Goal: Task Accomplishment & Management: Complete application form

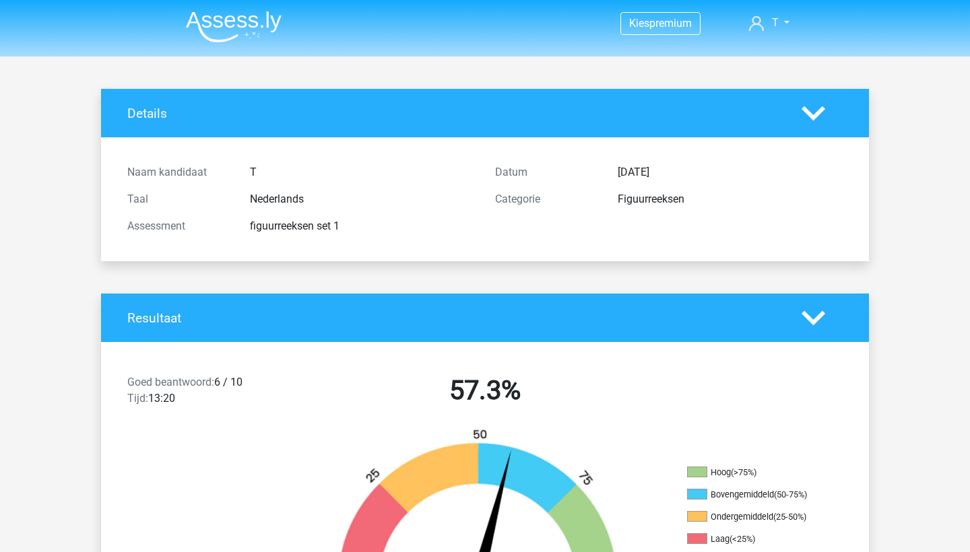
click at [240, 25] on img at bounding box center [234, 27] width 96 height 32
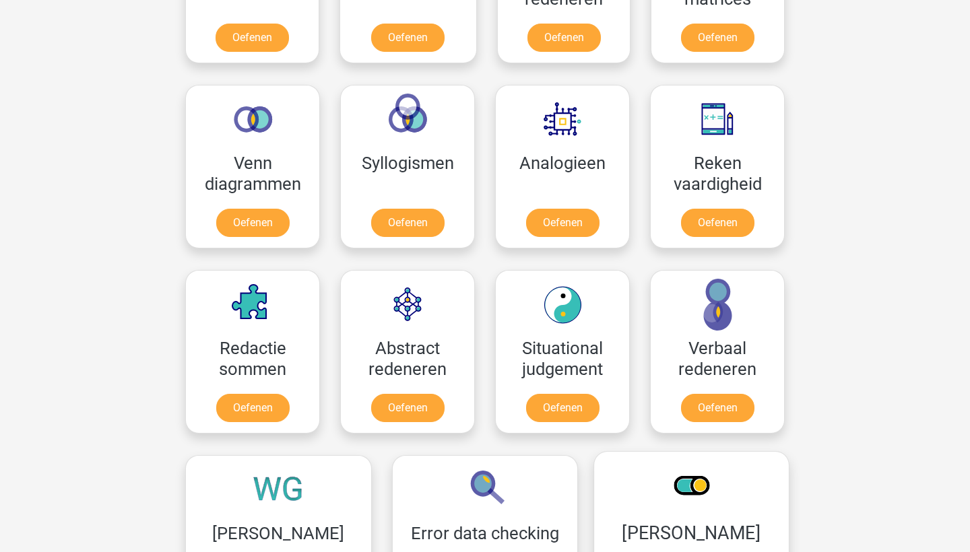
scroll to position [727, 0]
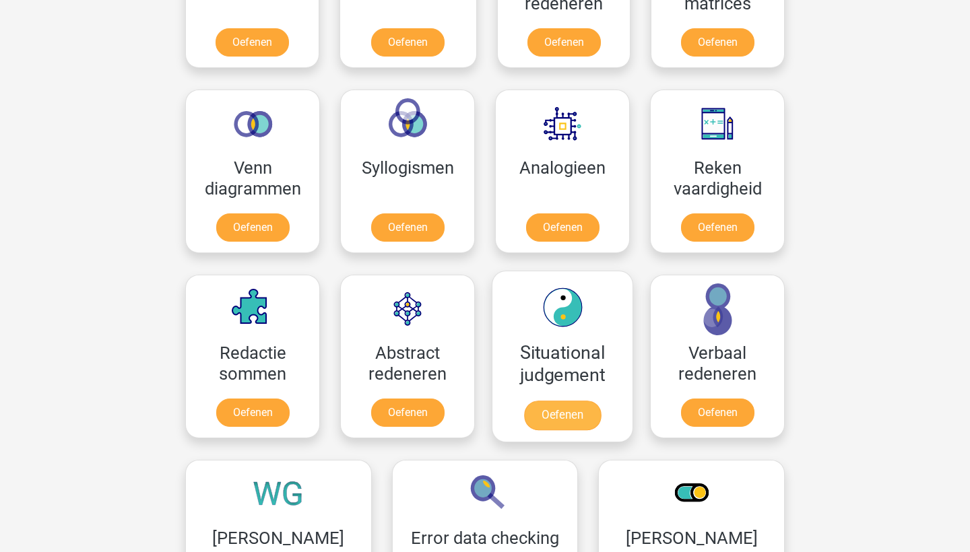
click at [567, 401] on link "Oefenen" at bounding box center [562, 416] width 77 height 30
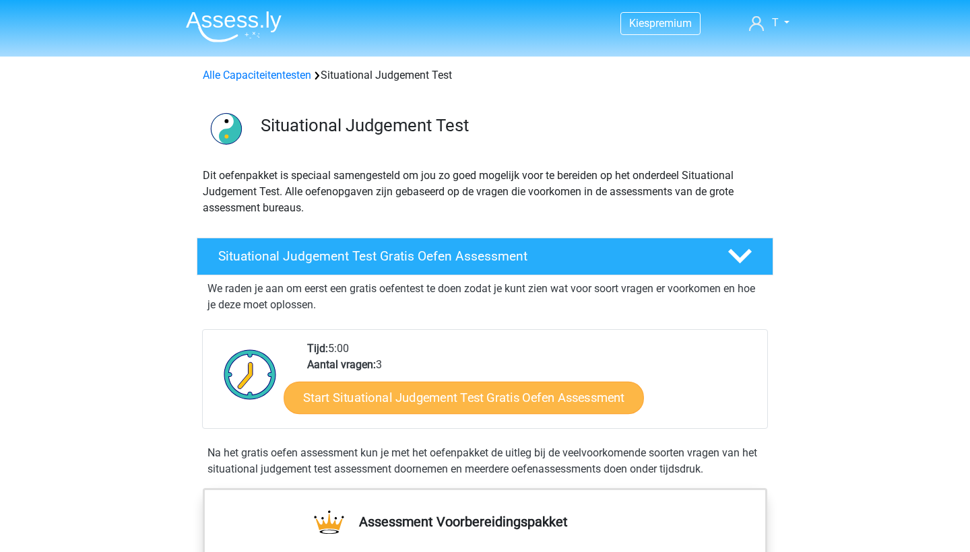
click at [530, 395] on link "Start Situational Judgement Test Gratis Oefen Assessment" at bounding box center [463, 398] width 360 height 32
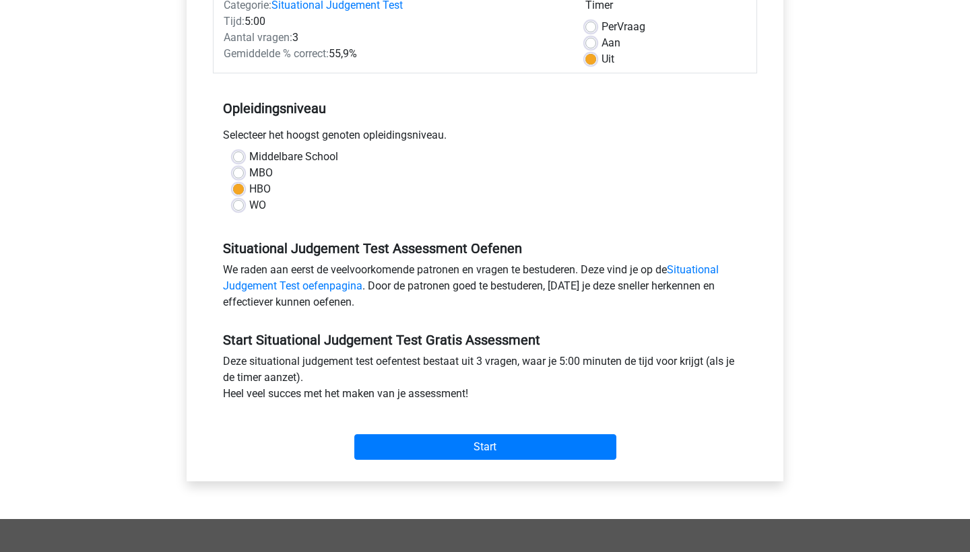
scroll to position [216, 0]
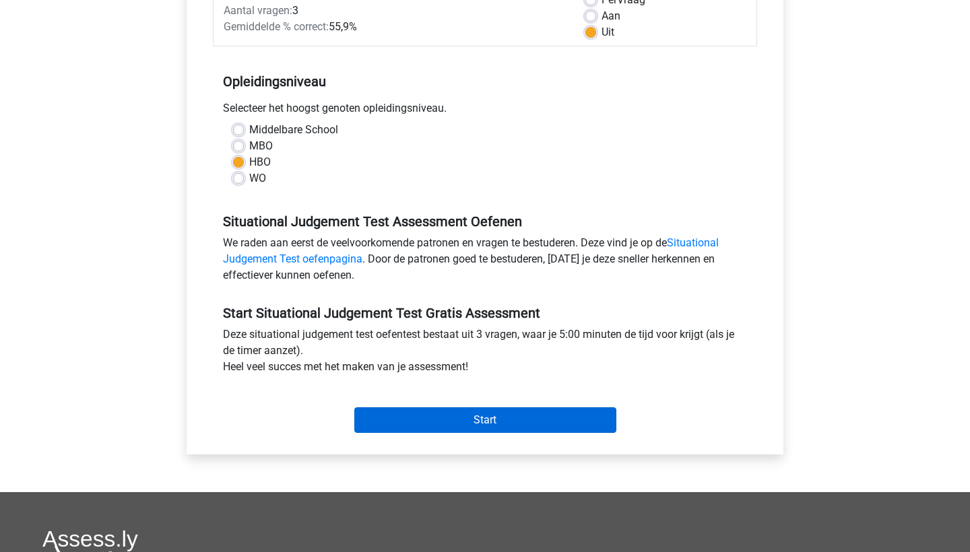
click at [389, 423] on input "Start" at bounding box center [485, 420] width 262 height 26
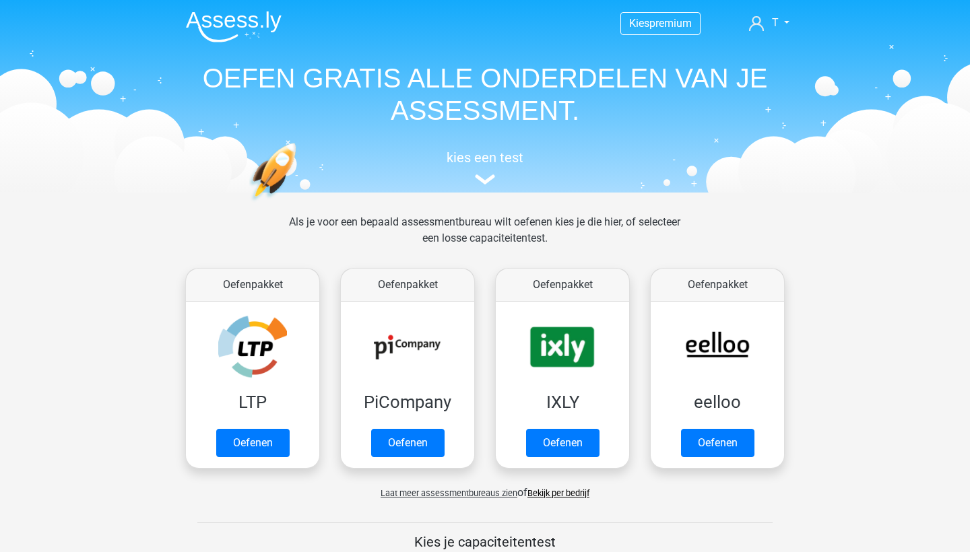
scroll to position [727, 0]
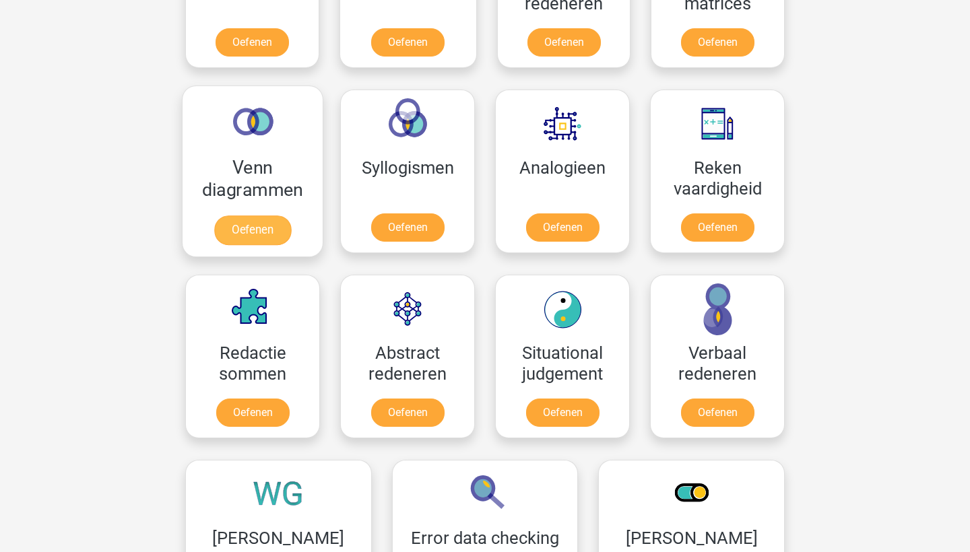
click at [250, 215] on link "Oefenen" at bounding box center [252, 230] width 77 height 30
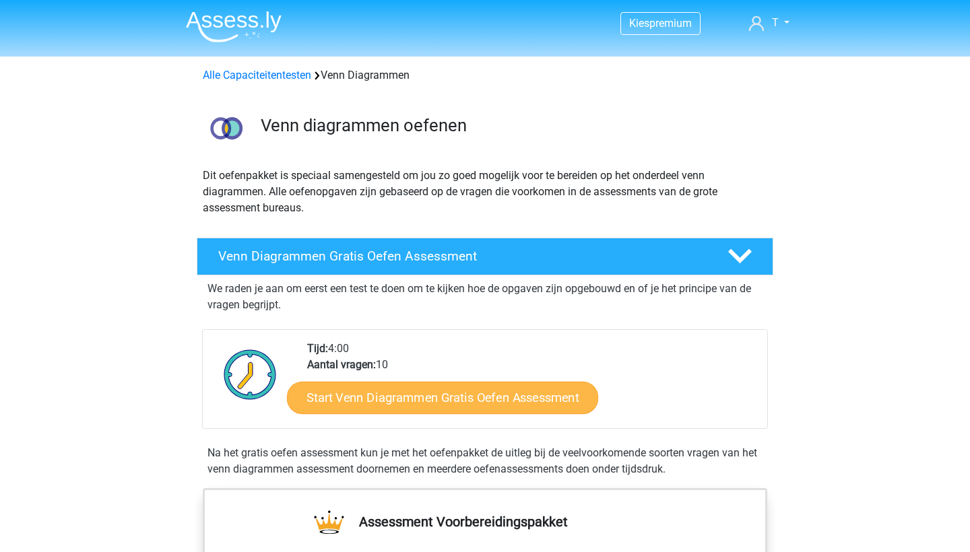
click at [451, 399] on link "Start Venn Diagrammen Gratis Oefen Assessment" at bounding box center [442, 398] width 311 height 32
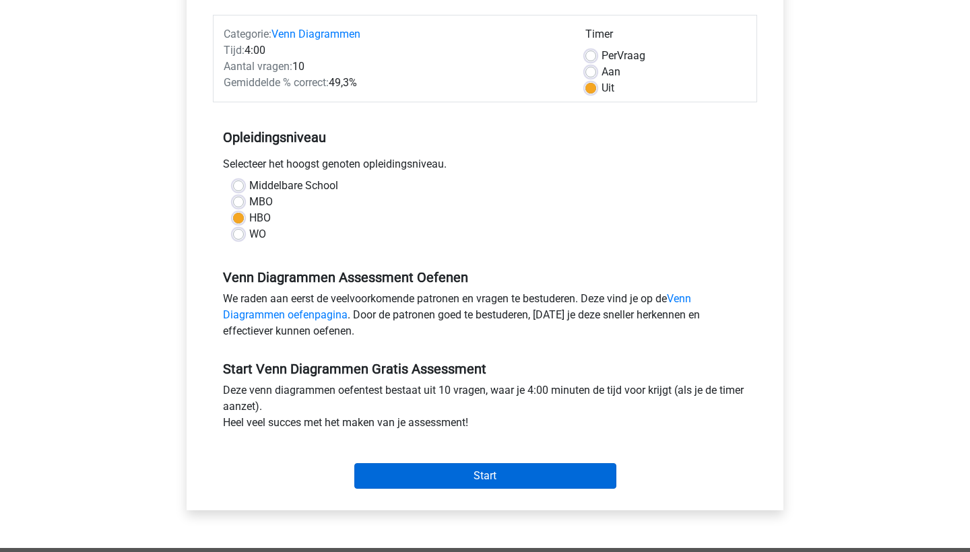
scroll to position [160, 0]
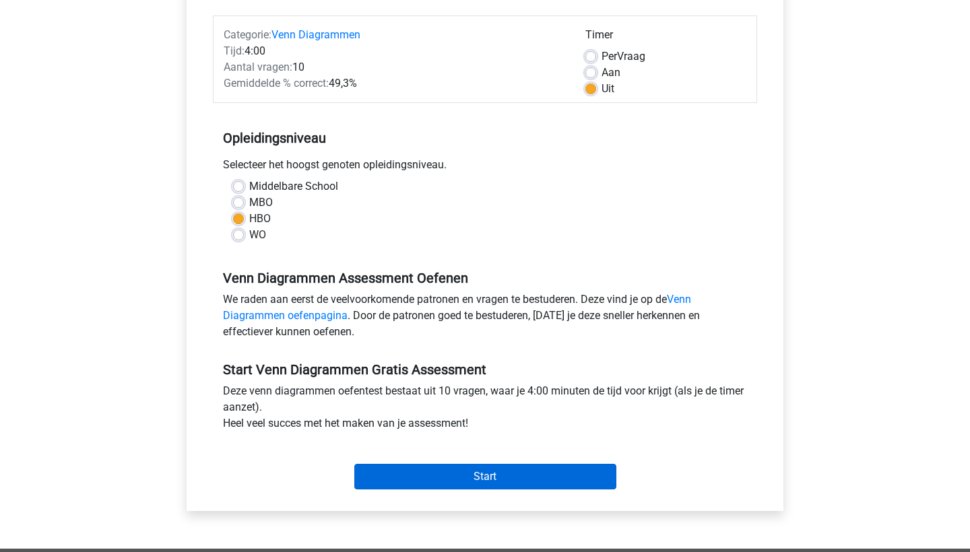
click at [397, 474] on input "Start" at bounding box center [485, 477] width 262 height 26
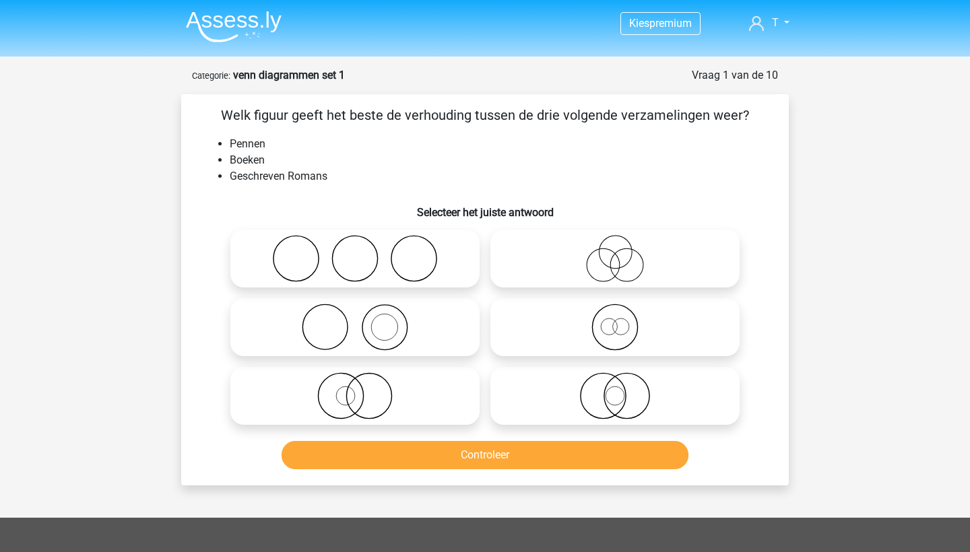
click at [370, 329] on icon at bounding box center [355, 327] width 238 height 47
click at [364, 321] on input "radio" at bounding box center [359, 316] width 9 height 9
radio input "true"
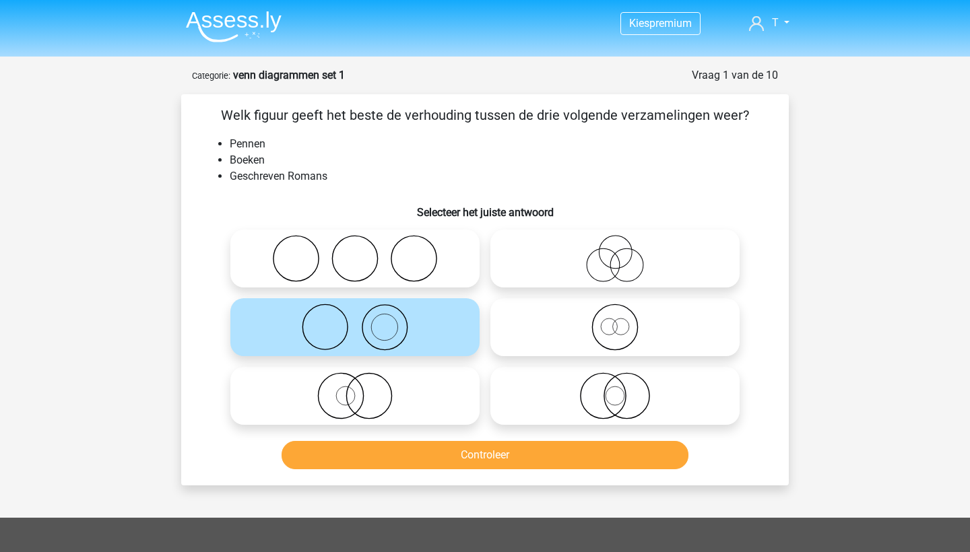
click at [438, 449] on button "Controleer" at bounding box center [484, 455] width 407 height 28
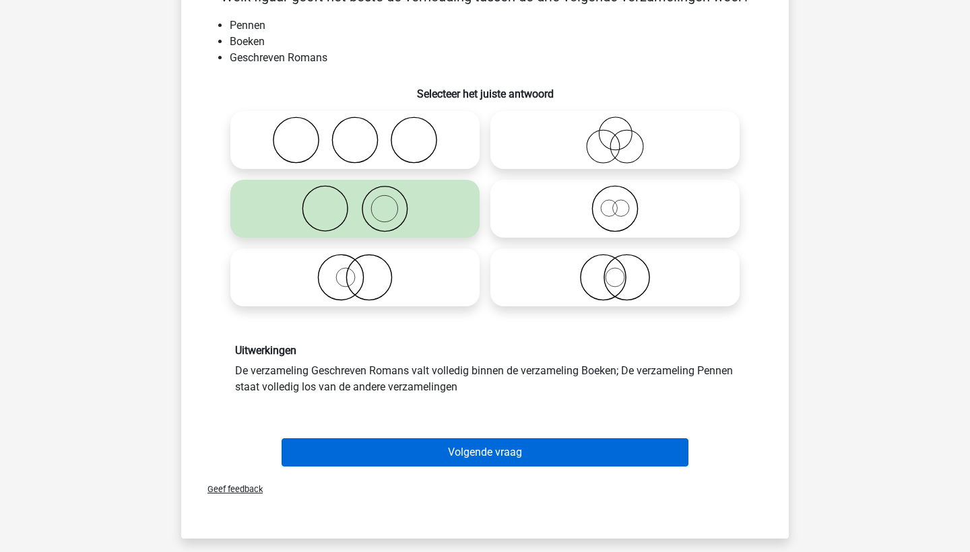
scroll to position [119, 0]
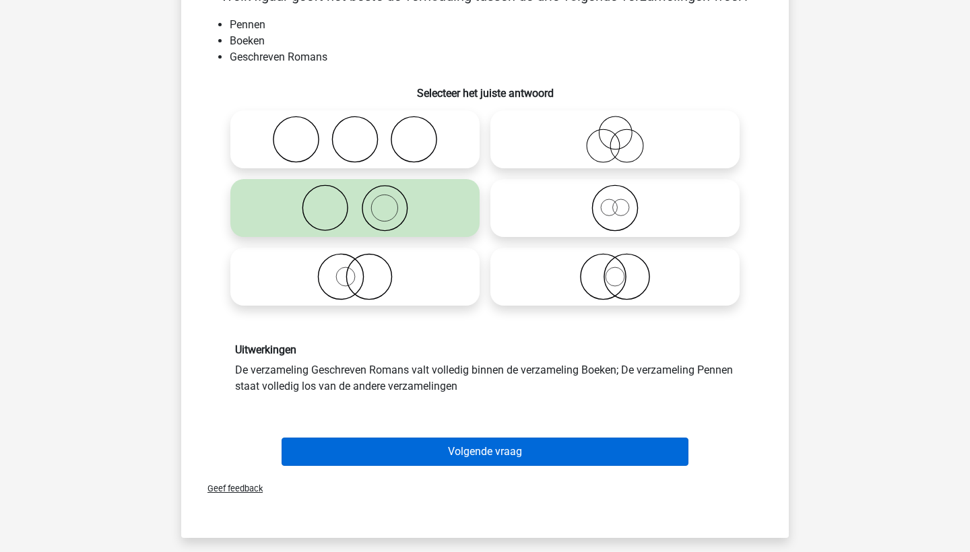
click at [438, 449] on button "Volgende vraag" at bounding box center [484, 452] width 407 height 28
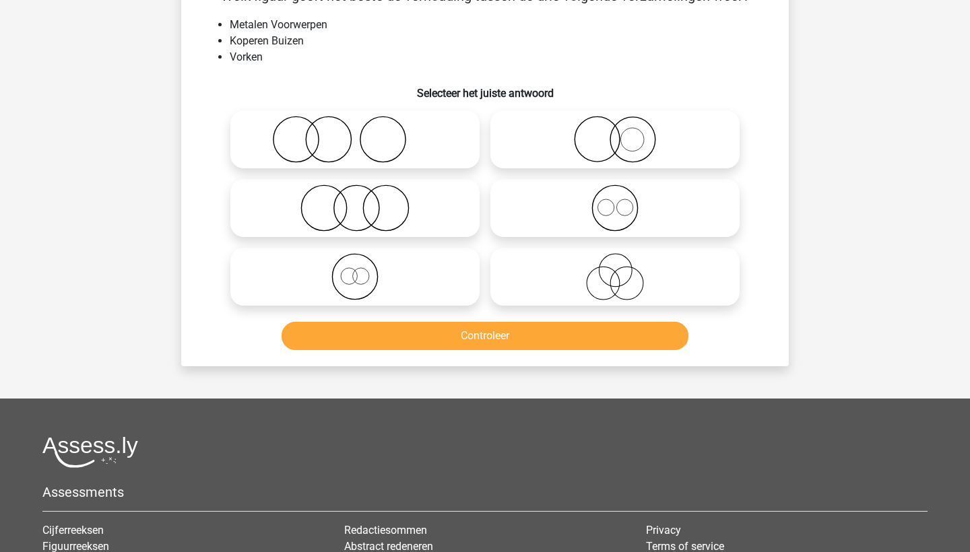
scroll to position [67, 0]
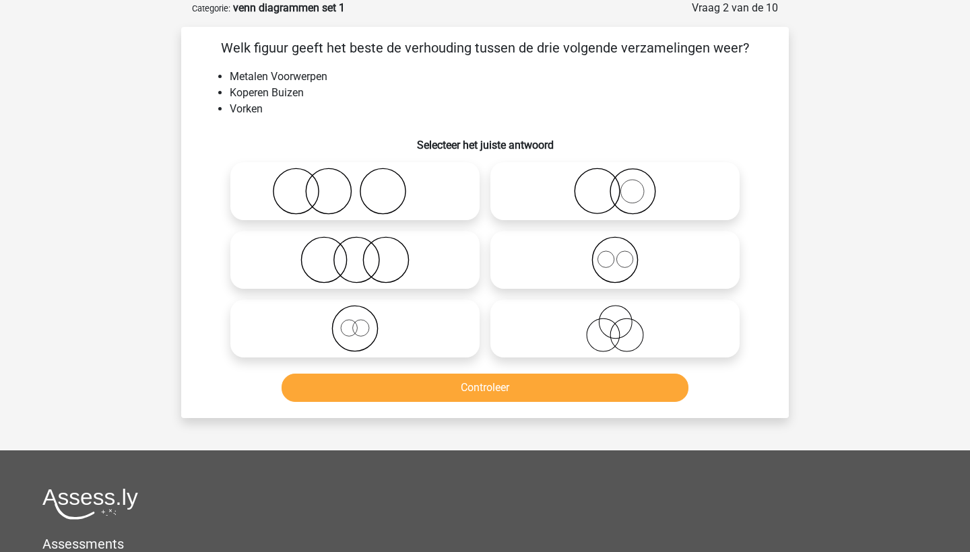
click at [563, 195] on icon at bounding box center [615, 191] width 238 height 47
click at [615, 185] on input "radio" at bounding box center [619, 180] width 9 height 9
radio input "true"
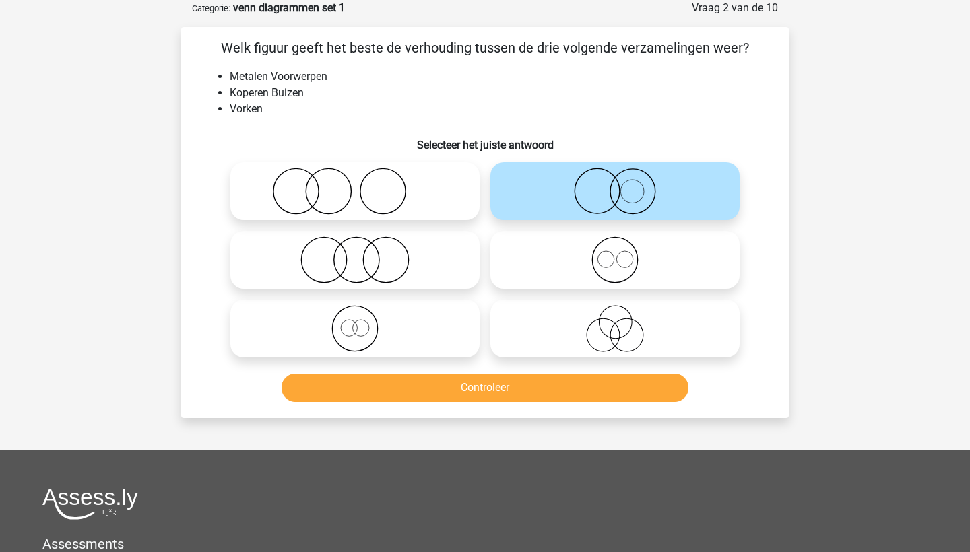
click at [471, 399] on button "Controleer" at bounding box center [484, 388] width 407 height 28
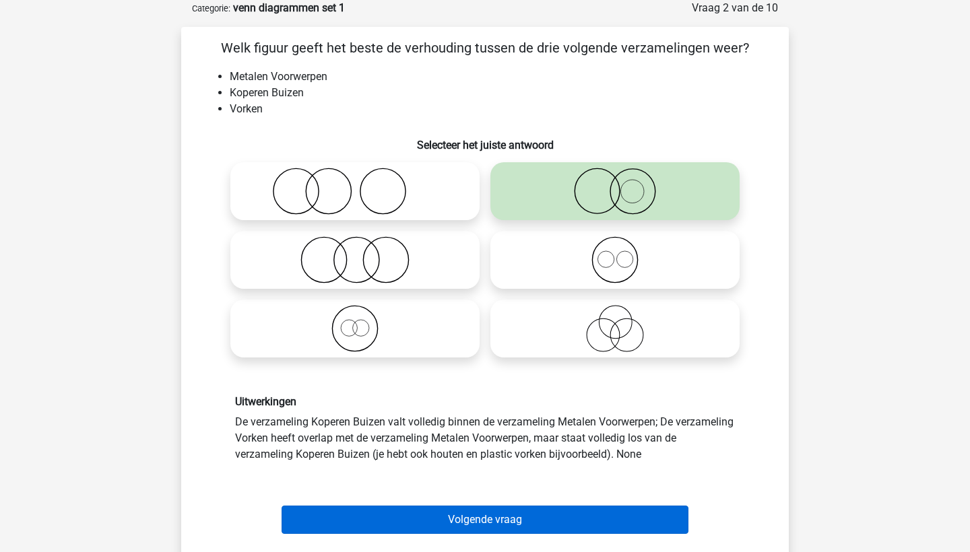
click at [420, 521] on button "Volgende vraag" at bounding box center [484, 520] width 407 height 28
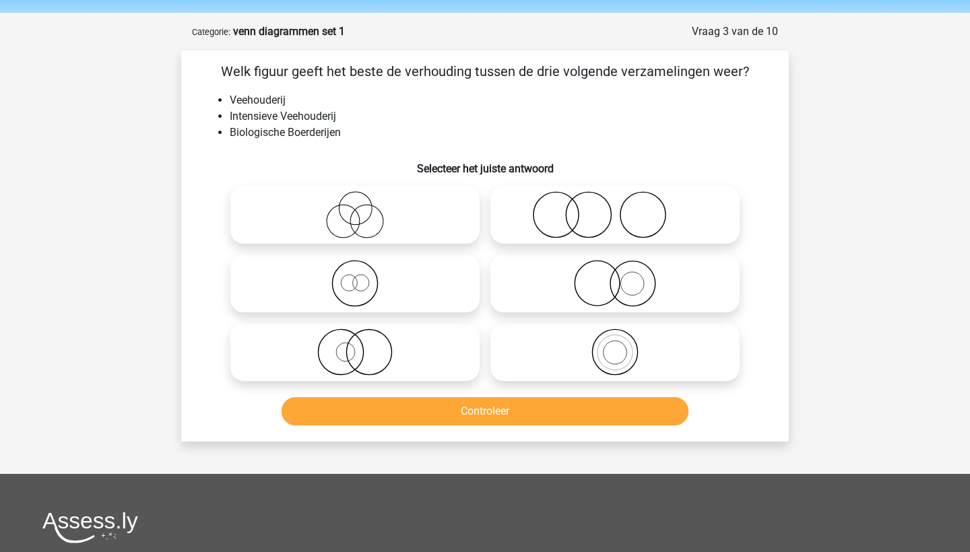
scroll to position [34, 0]
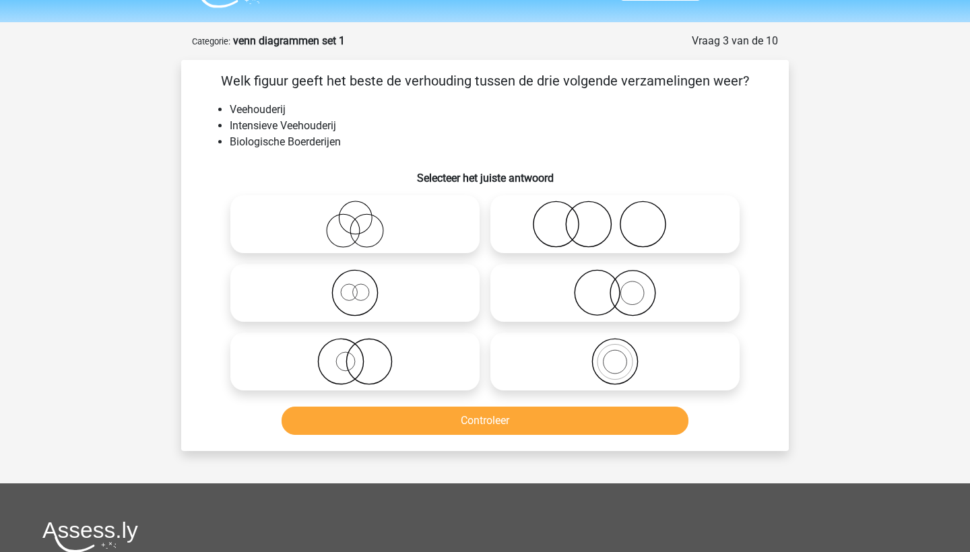
click at [574, 281] on icon at bounding box center [615, 292] width 238 height 47
click at [615, 281] on input "radio" at bounding box center [619, 281] width 9 height 9
radio input "true"
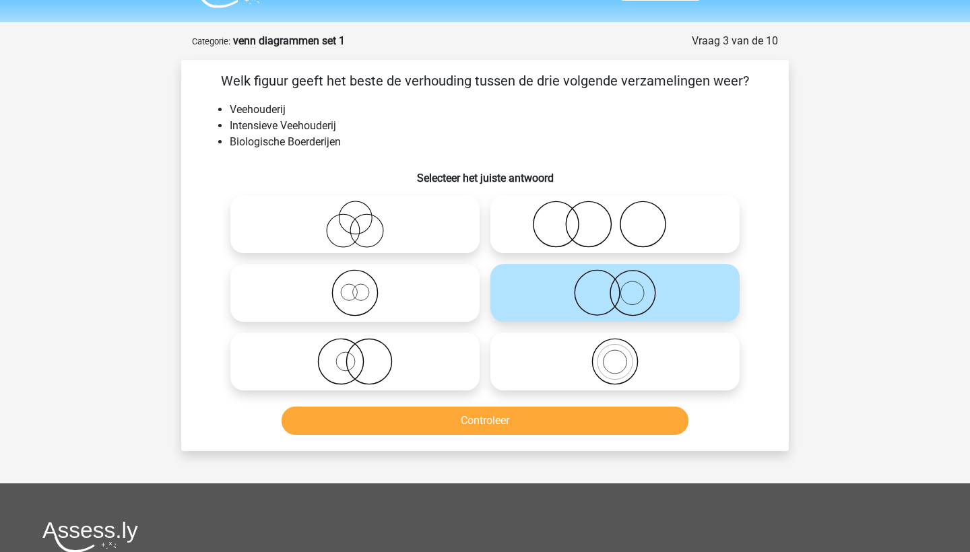
click at [531, 429] on button "Controleer" at bounding box center [484, 421] width 407 height 28
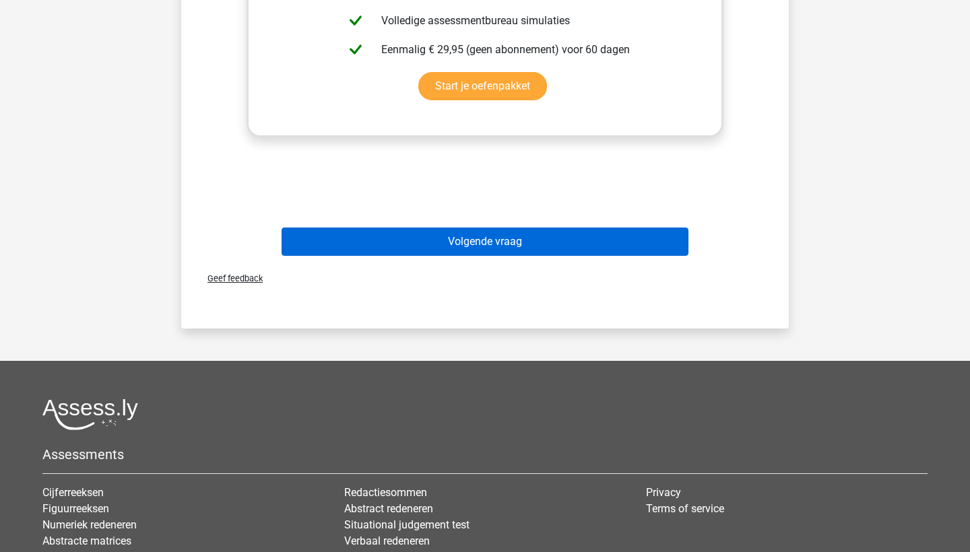
click at [533, 244] on button "Volgende vraag" at bounding box center [484, 242] width 407 height 28
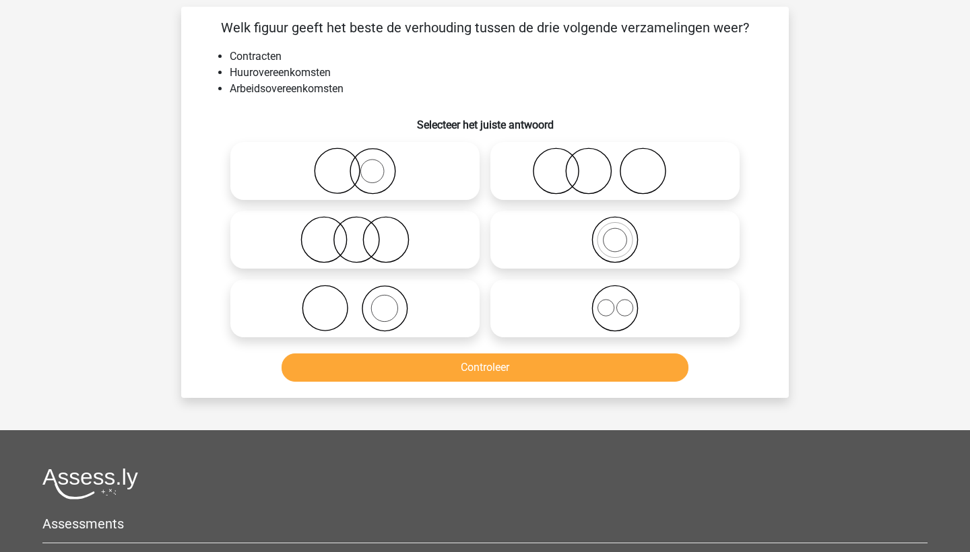
scroll to position [67, 0]
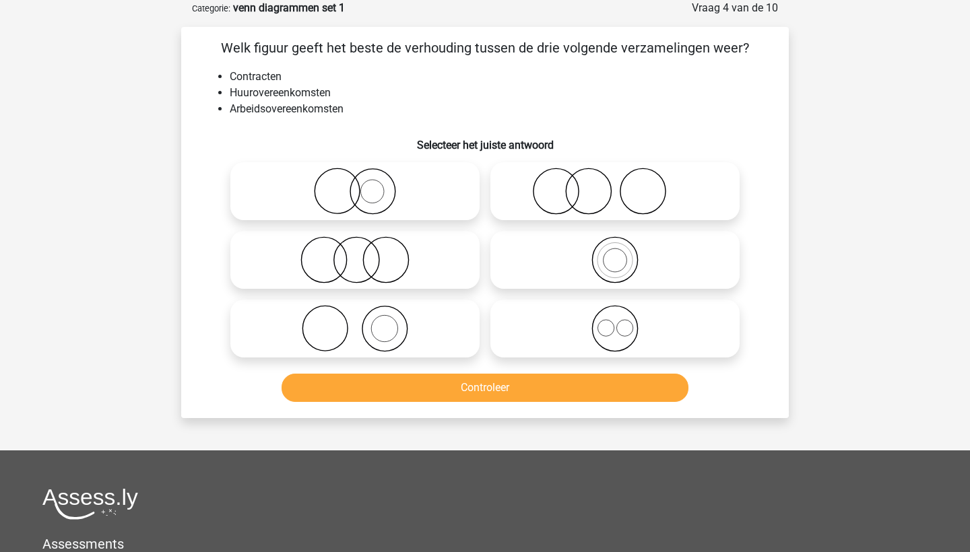
click at [377, 201] on icon at bounding box center [355, 191] width 238 height 47
click at [364, 185] on input "radio" at bounding box center [359, 180] width 9 height 9
radio input "true"
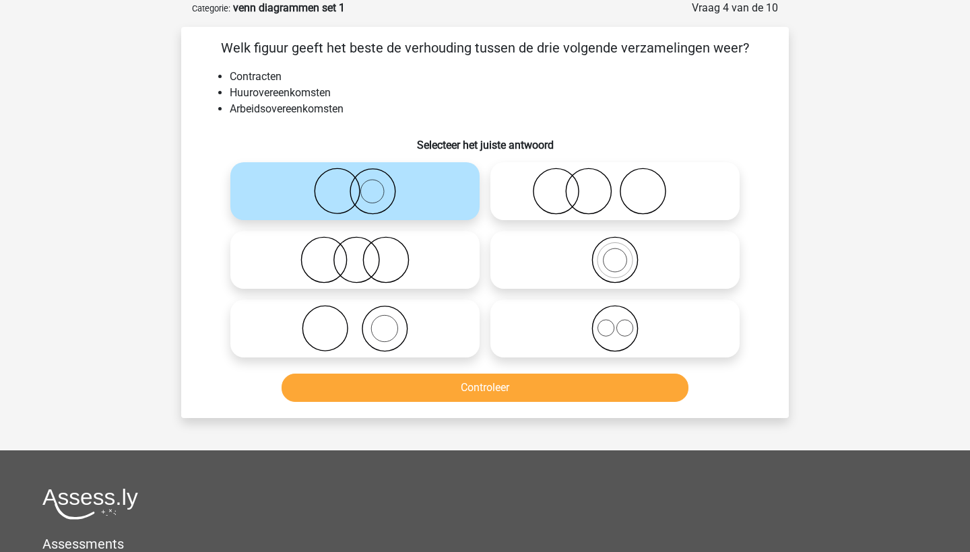
click at [538, 176] on icon at bounding box center [615, 191] width 238 height 47
click at [615, 176] on input "radio" at bounding box center [619, 180] width 9 height 9
radio input "true"
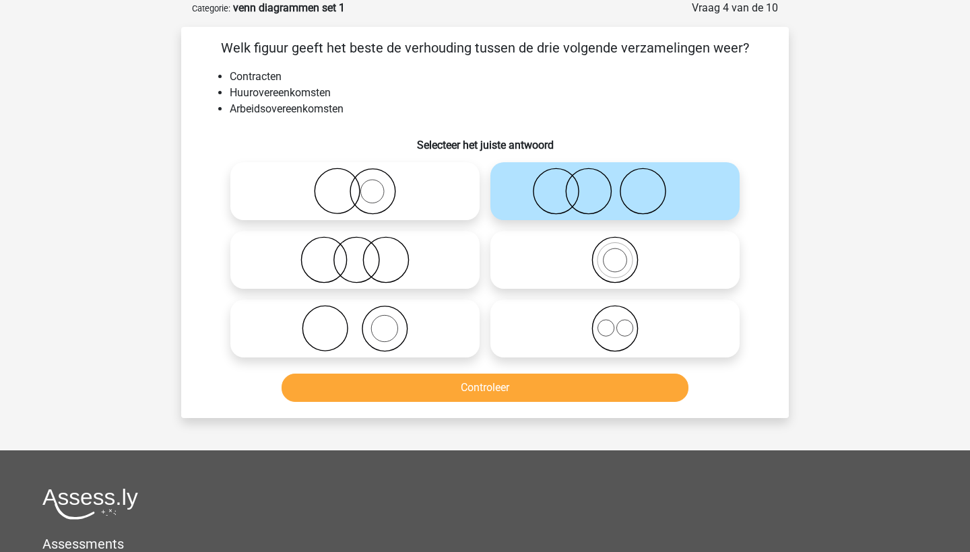
click at [450, 382] on button "Controleer" at bounding box center [484, 388] width 407 height 28
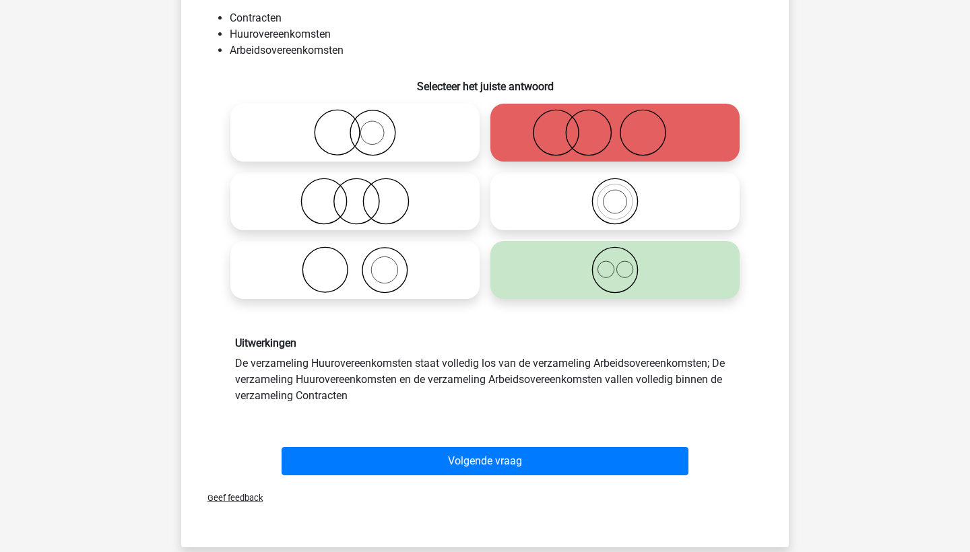
scroll to position [127, 0]
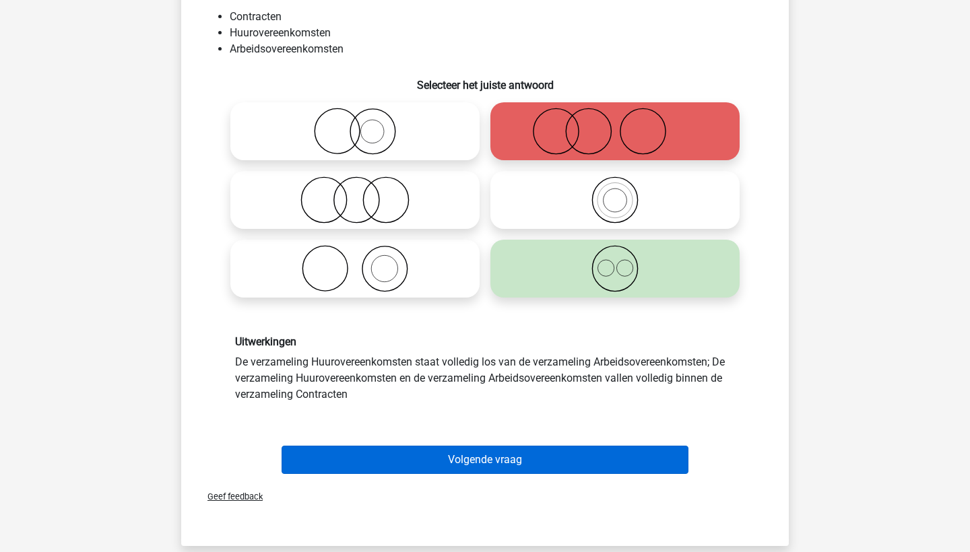
click at [473, 452] on button "Volgende vraag" at bounding box center [484, 460] width 407 height 28
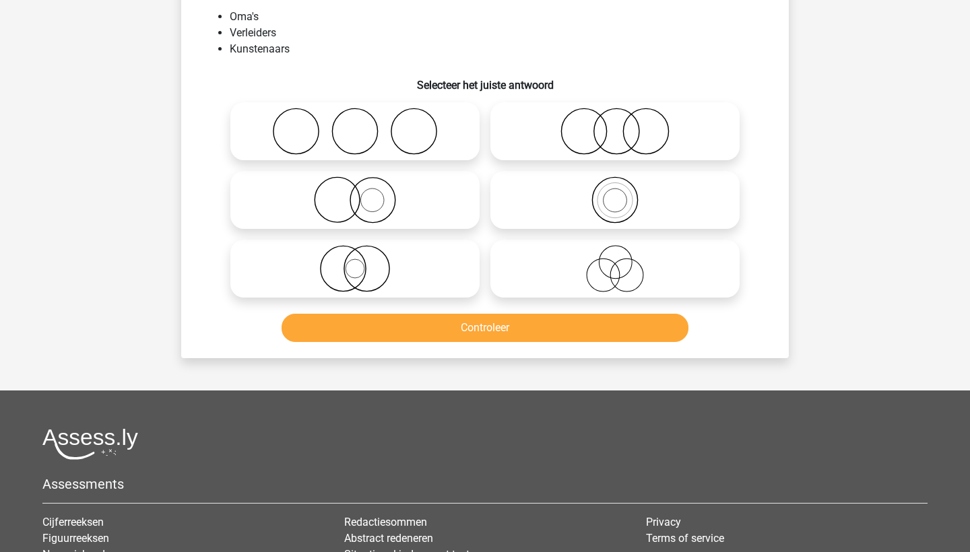
scroll to position [67, 0]
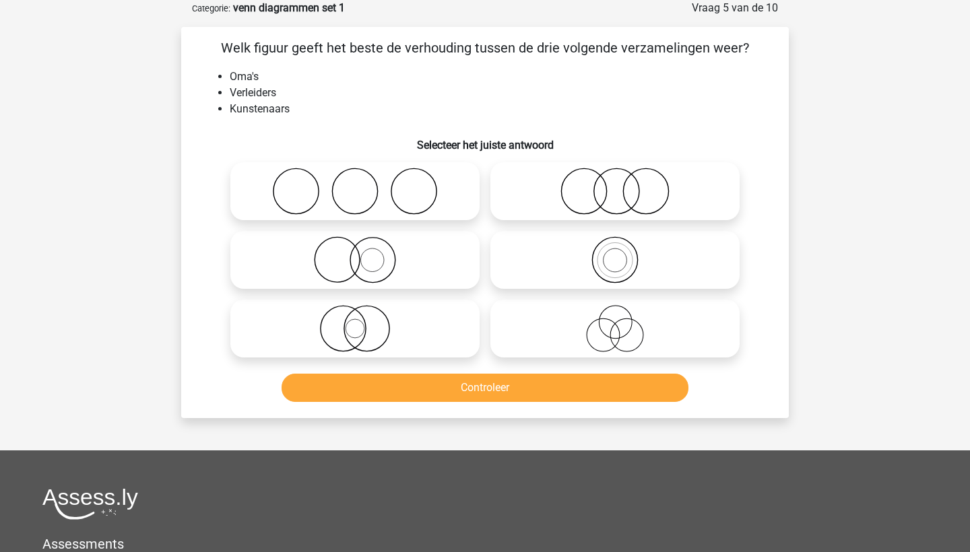
click at [362, 178] on input "radio" at bounding box center [359, 180] width 9 height 9
radio input "true"
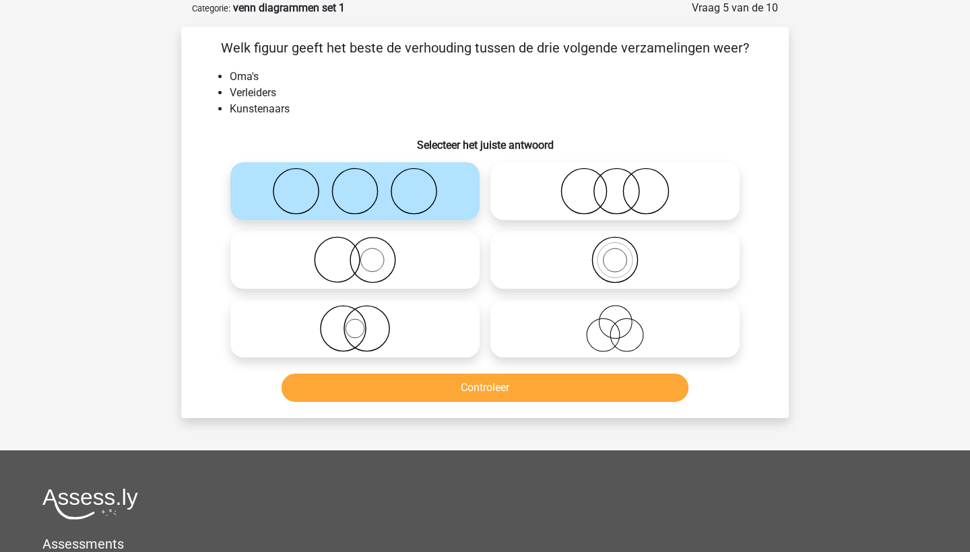
click at [347, 393] on button "Controleer" at bounding box center [484, 388] width 407 height 28
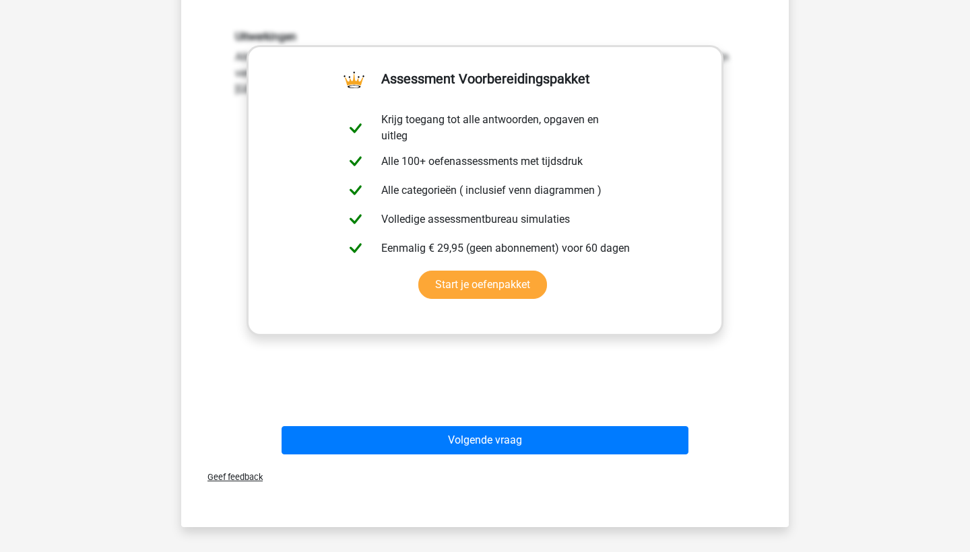
scroll to position [494, 0]
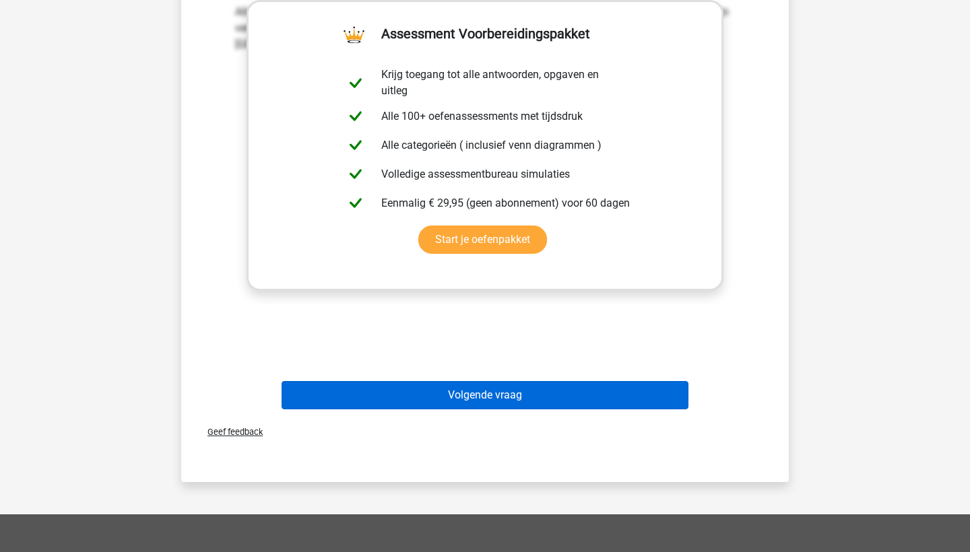
click at [408, 395] on button "Volgende vraag" at bounding box center [484, 395] width 407 height 28
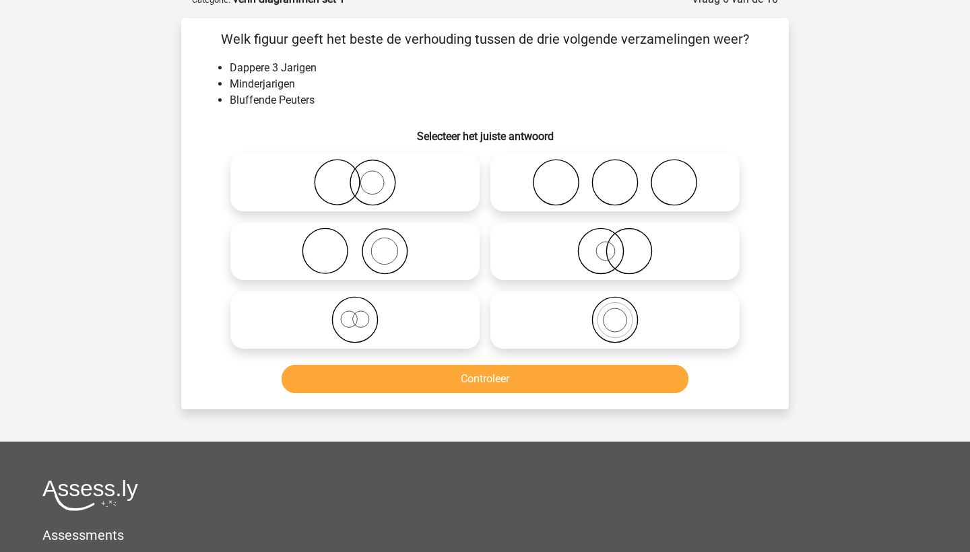
scroll to position [67, 0]
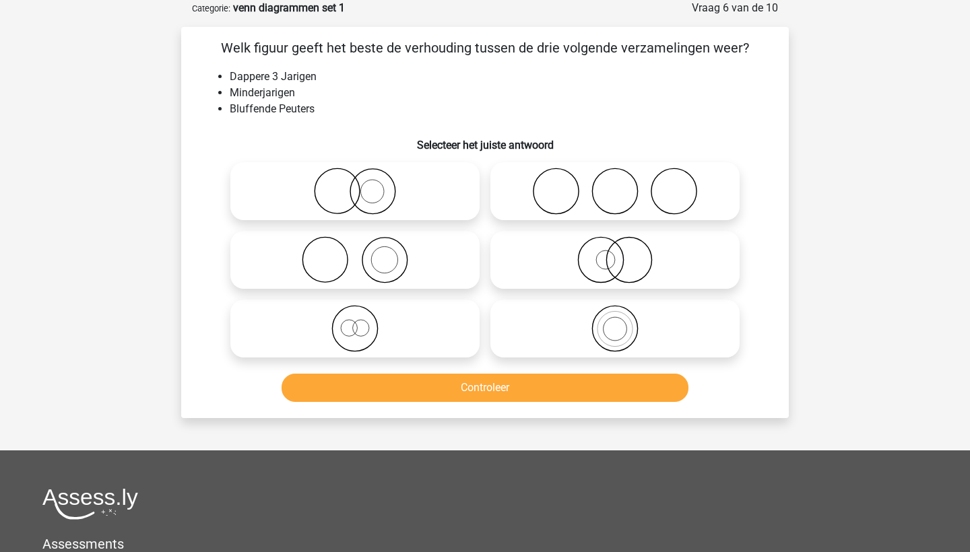
click at [589, 312] on icon at bounding box center [615, 328] width 238 height 47
click at [615, 313] on input "radio" at bounding box center [619, 317] width 9 height 9
radio input "true"
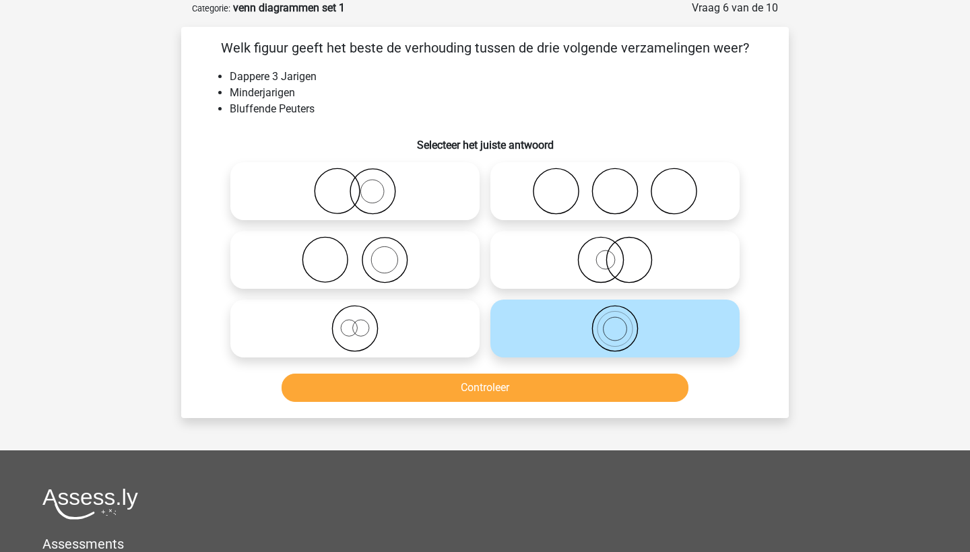
click at [560, 390] on button "Controleer" at bounding box center [484, 388] width 407 height 28
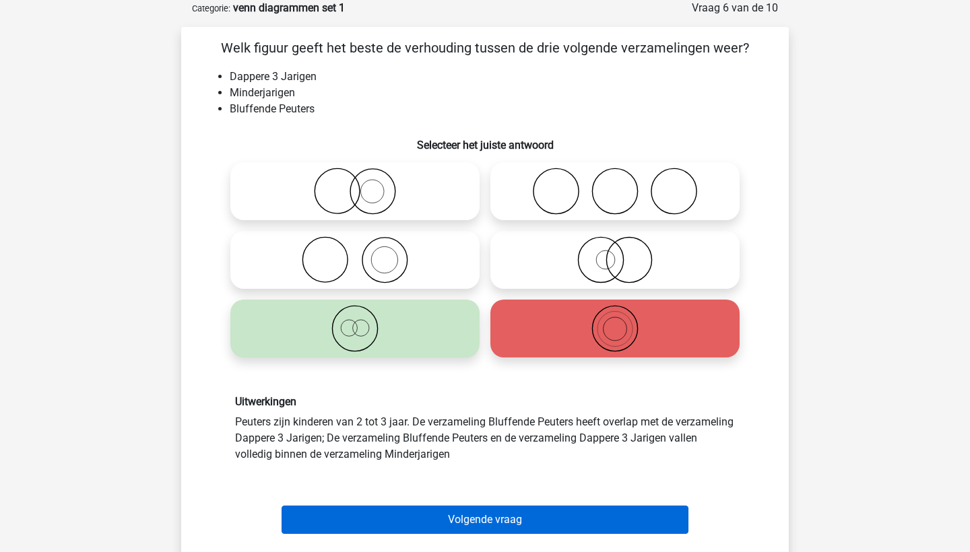
click at [490, 518] on button "Volgende vraag" at bounding box center [484, 520] width 407 height 28
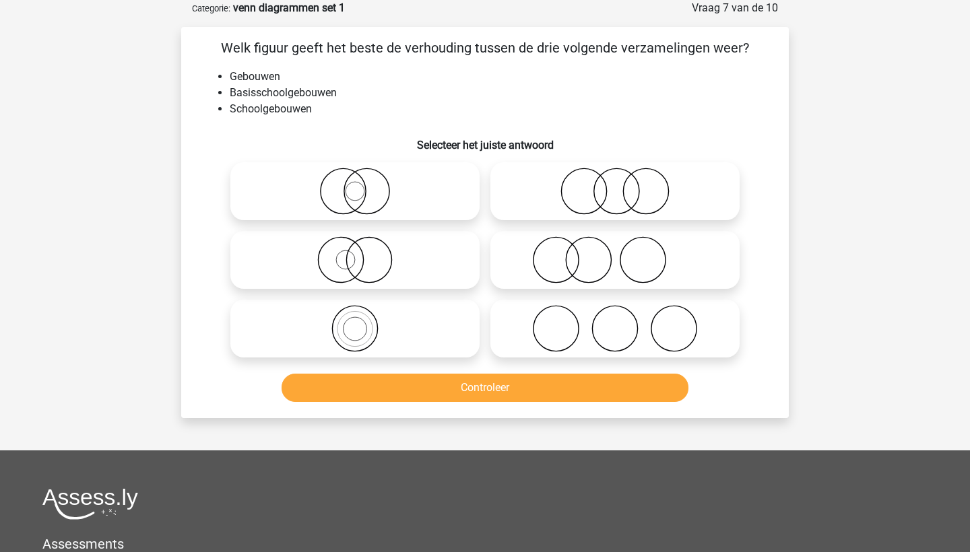
click at [415, 326] on icon at bounding box center [355, 328] width 238 height 47
click at [364, 322] on input "radio" at bounding box center [359, 317] width 9 height 9
radio input "true"
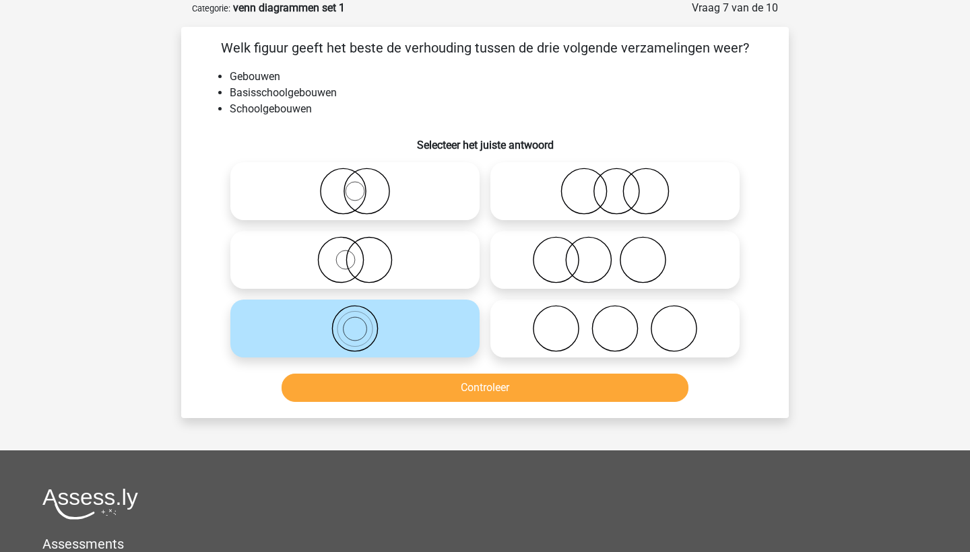
click at [452, 366] on div "Controleer" at bounding box center [485, 385] width 564 height 44
click at [450, 374] on button "Controleer" at bounding box center [484, 388] width 407 height 28
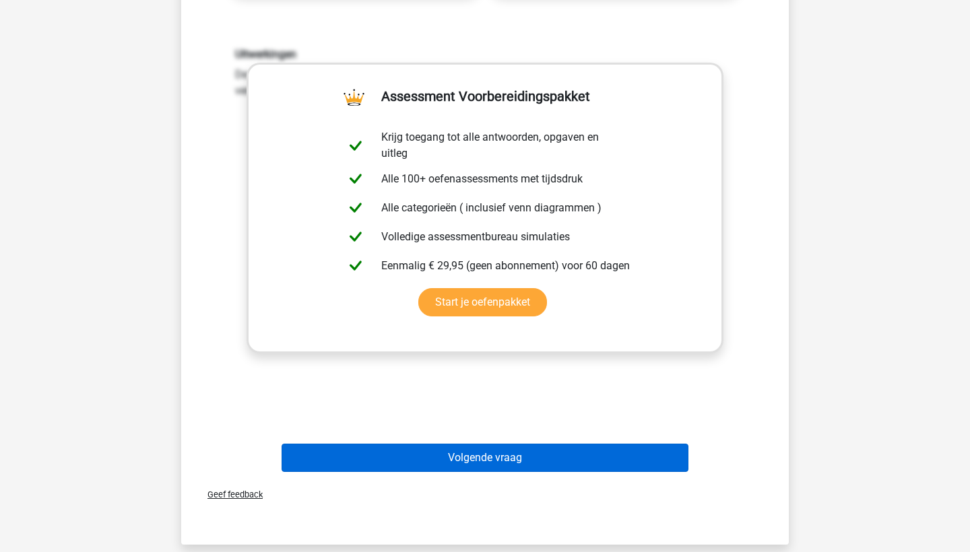
click at [450, 457] on button "Volgende vraag" at bounding box center [484, 458] width 407 height 28
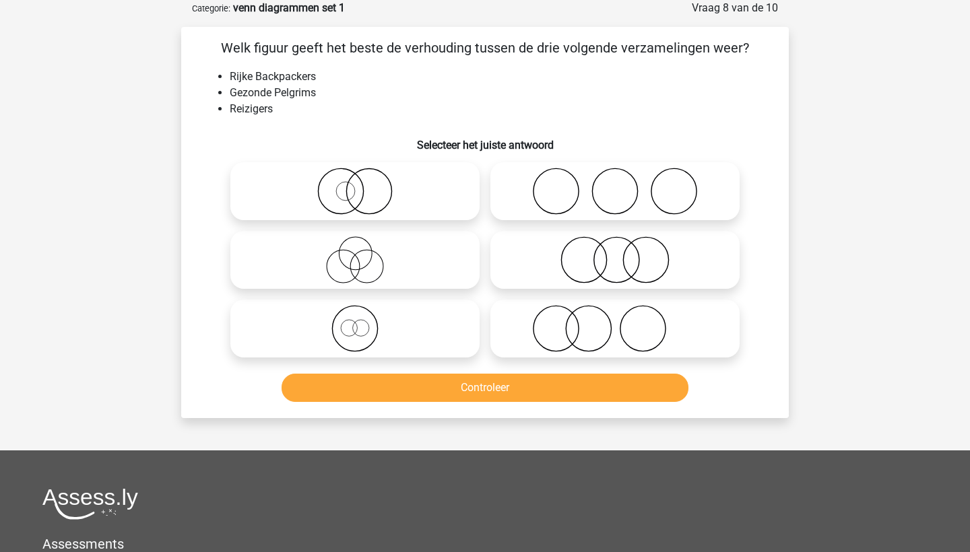
click at [344, 317] on icon at bounding box center [355, 328] width 238 height 47
click at [355, 317] on input "radio" at bounding box center [359, 317] width 9 height 9
radio input "true"
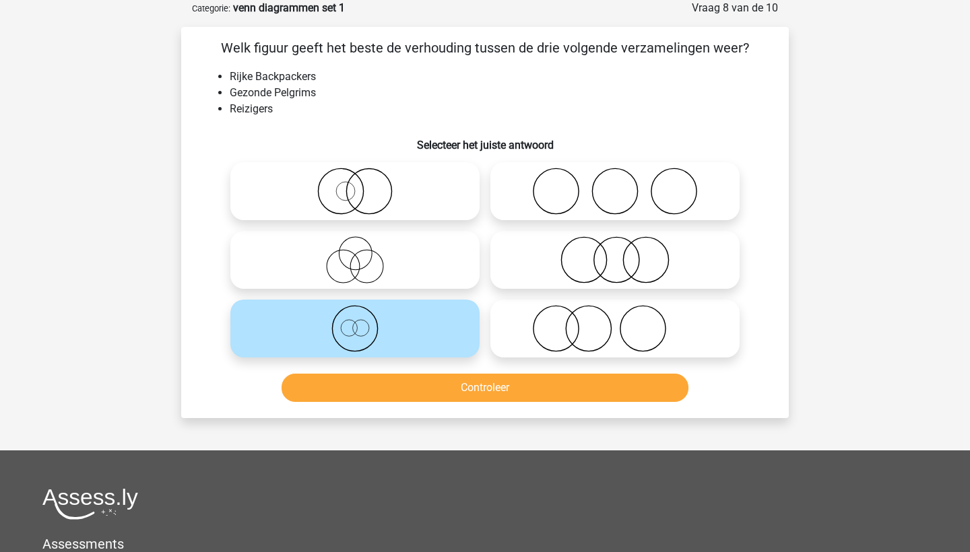
click at [356, 384] on button "Controleer" at bounding box center [484, 388] width 407 height 28
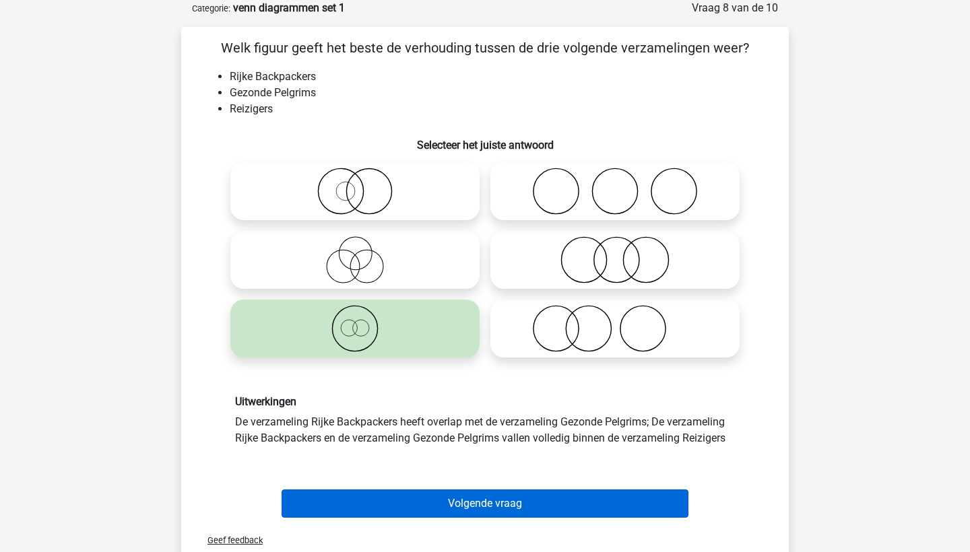
click at [321, 495] on button "Volgende vraag" at bounding box center [484, 504] width 407 height 28
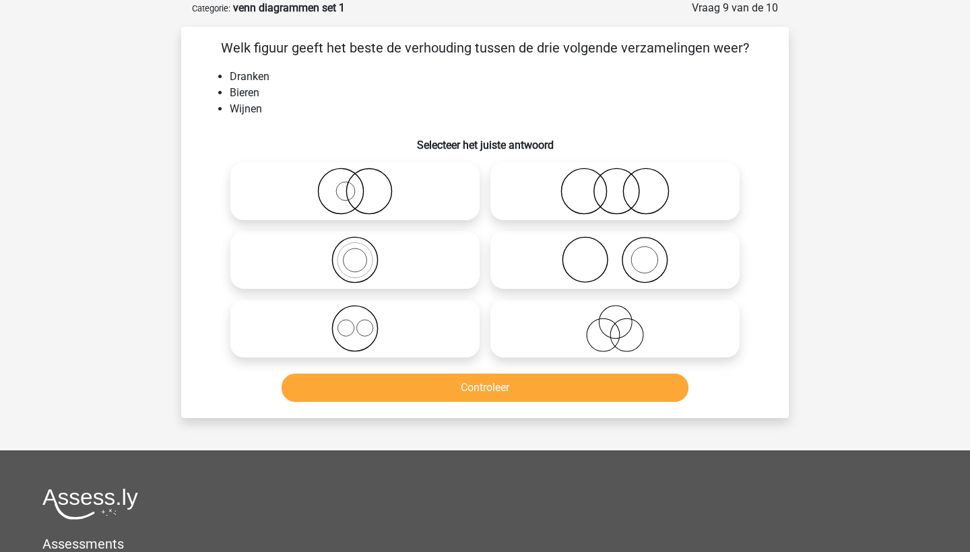
click at [366, 316] on icon at bounding box center [355, 328] width 238 height 47
click at [364, 316] on input "radio" at bounding box center [359, 317] width 9 height 9
radio input "true"
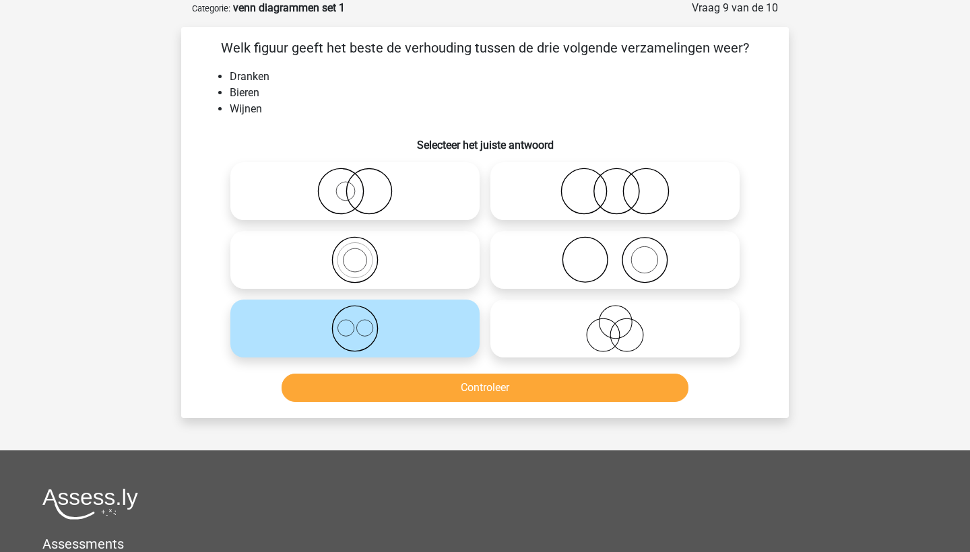
click at [347, 383] on button "Controleer" at bounding box center [484, 388] width 407 height 28
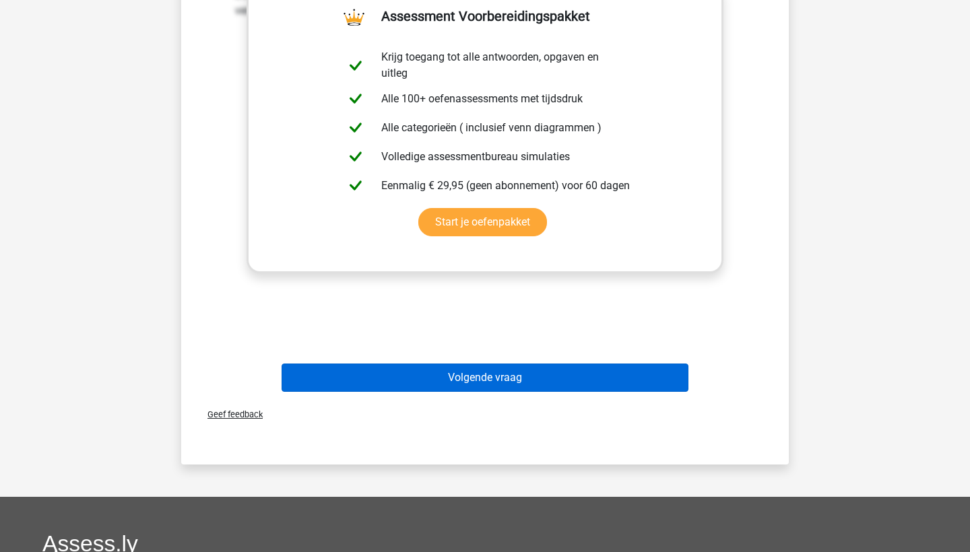
click at [435, 381] on button "Volgende vraag" at bounding box center [484, 378] width 407 height 28
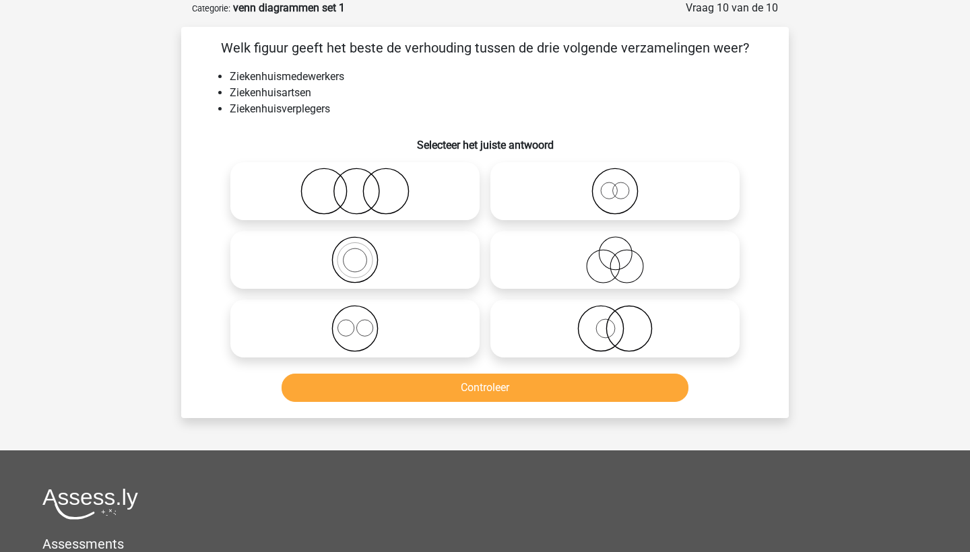
click at [608, 190] on icon at bounding box center [615, 191] width 238 height 47
click at [615, 185] on input "radio" at bounding box center [619, 180] width 9 height 9
radio input "true"
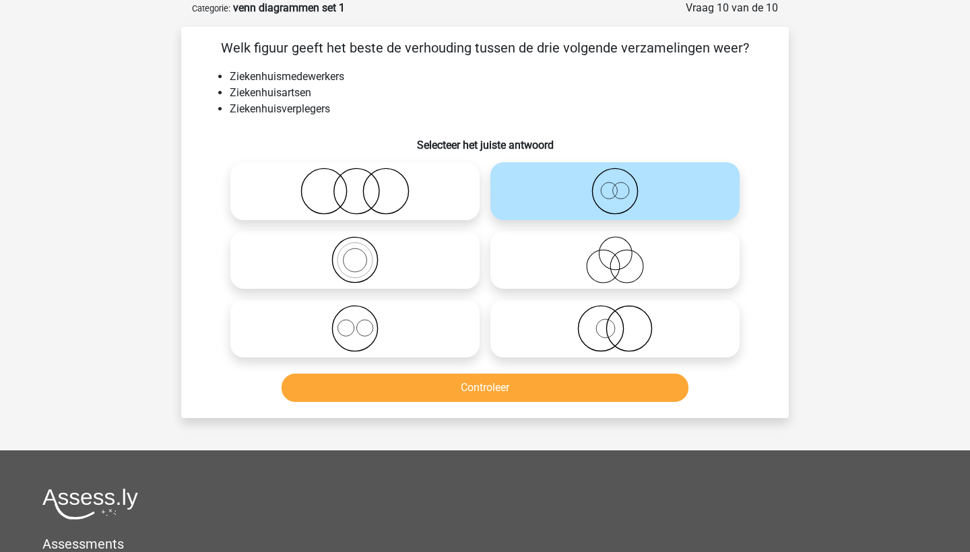
click at [517, 384] on button "Controleer" at bounding box center [484, 388] width 407 height 28
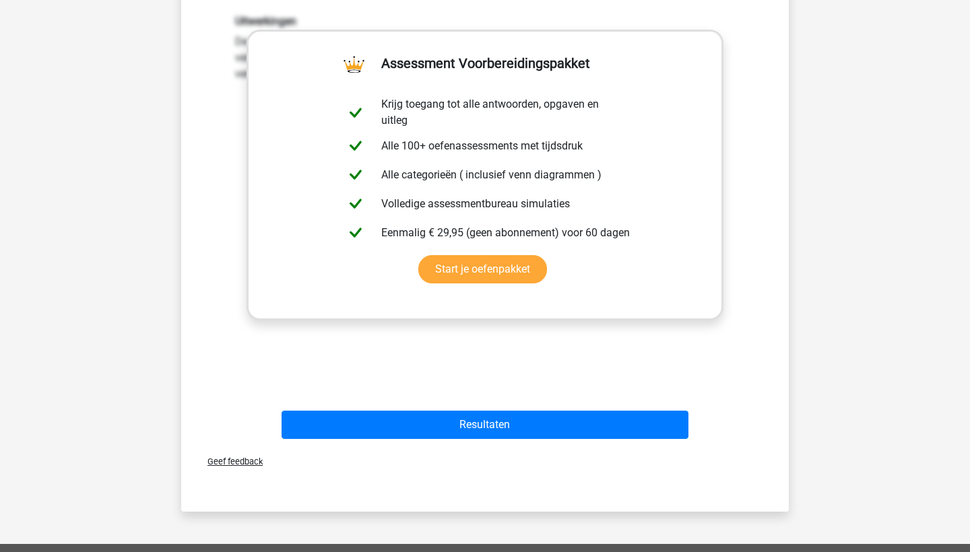
scroll to position [467, 0]
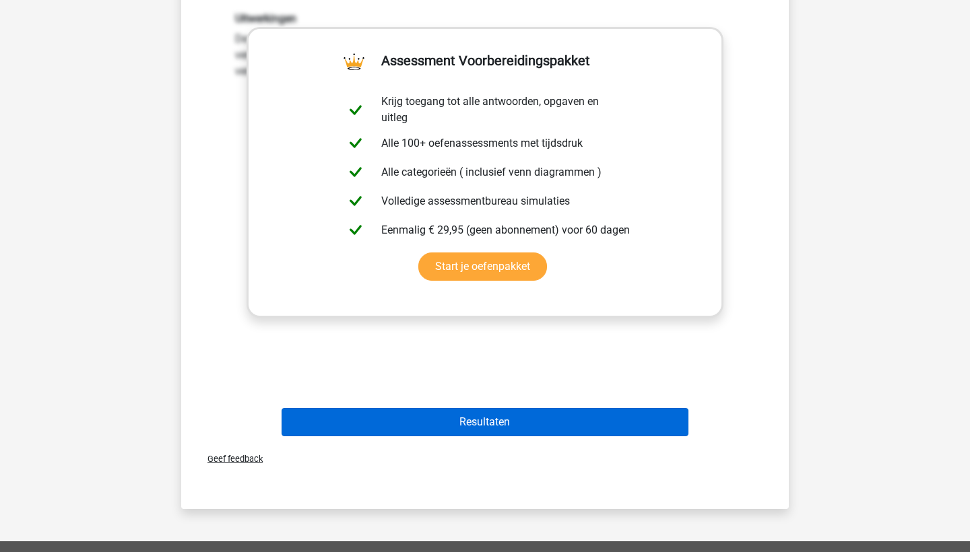
click at [471, 416] on button "Resultaten" at bounding box center [484, 422] width 407 height 28
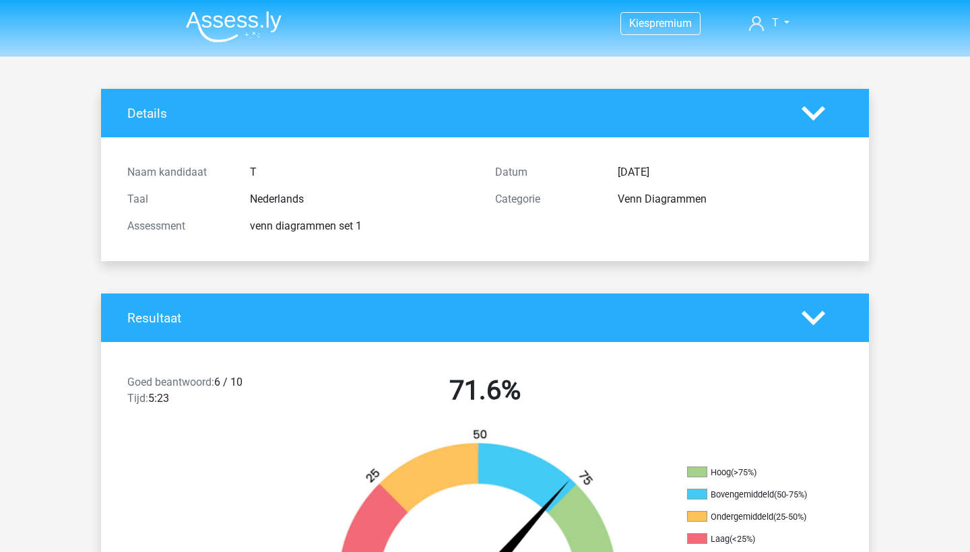
click at [234, 21] on img at bounding box center [234, 27] width 96 height 32
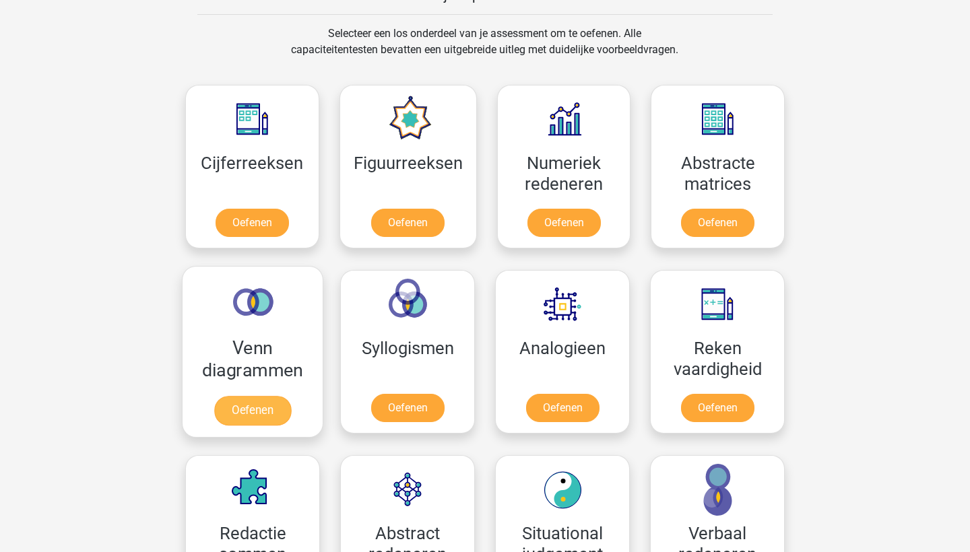
scroll to position [547, 0]
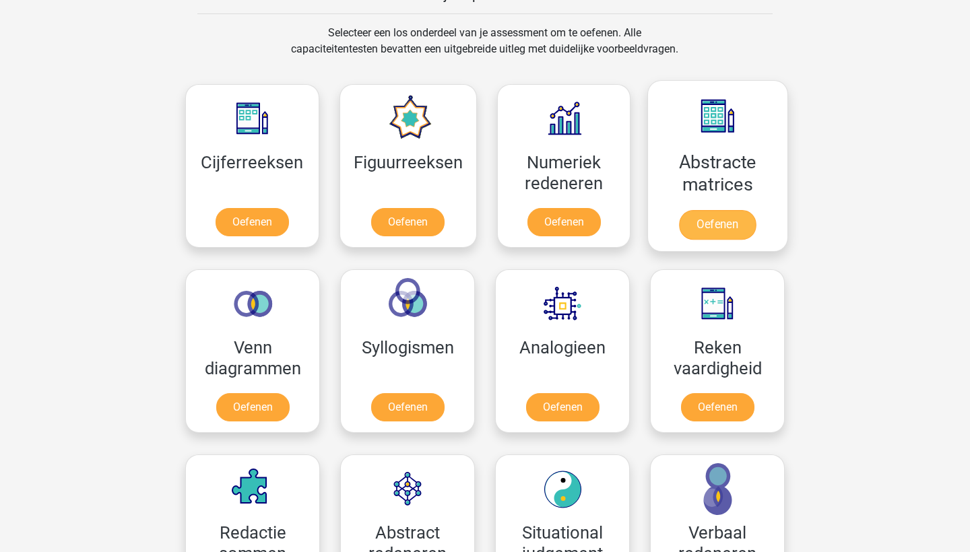
click at [704, 211] on link "Oefenen" at bounding box center [717, 225] width 77 height 30
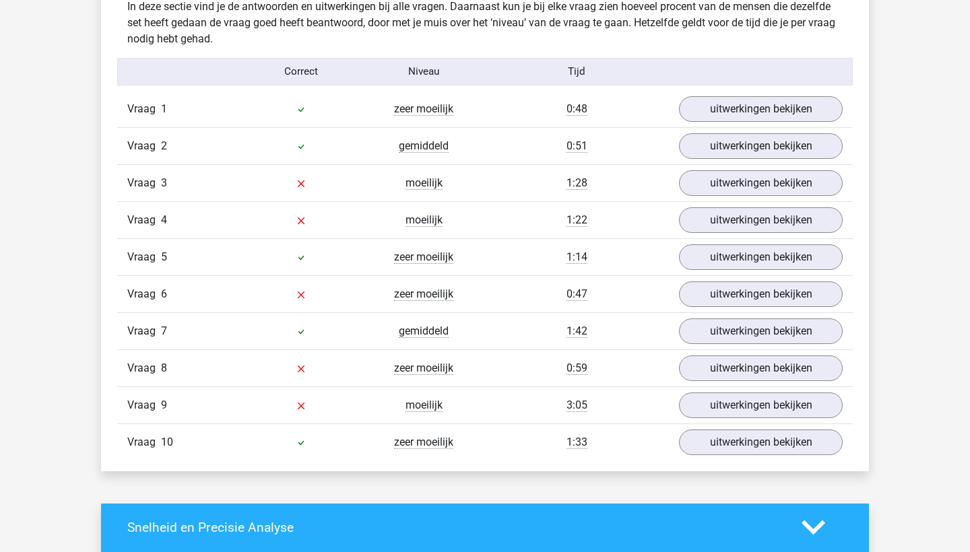
scroll to position [1071, 0]
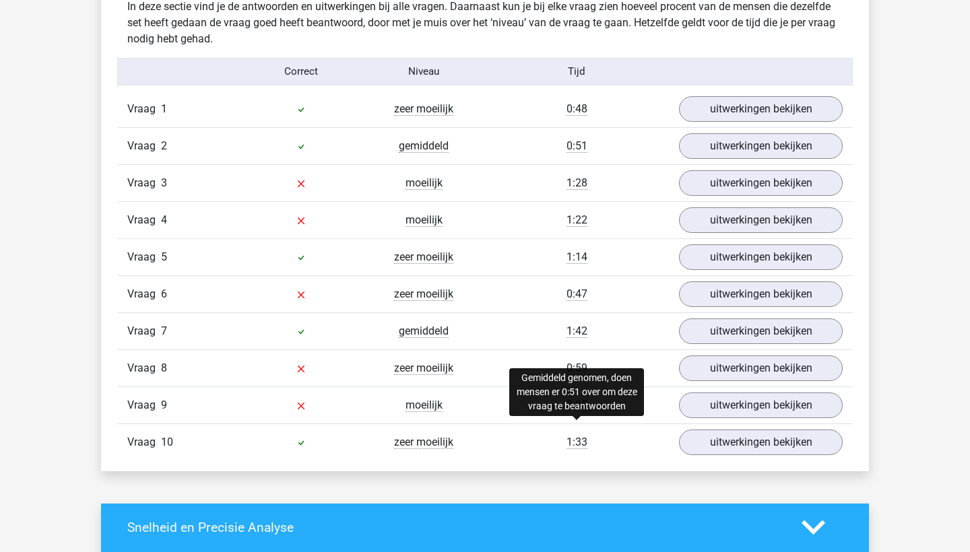
drag, startPoint x: 442, startPoint y: 441, endPoint x: 578, endPoint y: 440, distance: 136.0
click at [578, 440] on div "Vraag 10 zeer moeilijk 1:33 uitwerkingen bekijken" at bounding box center [484, 442] width 735 height 37
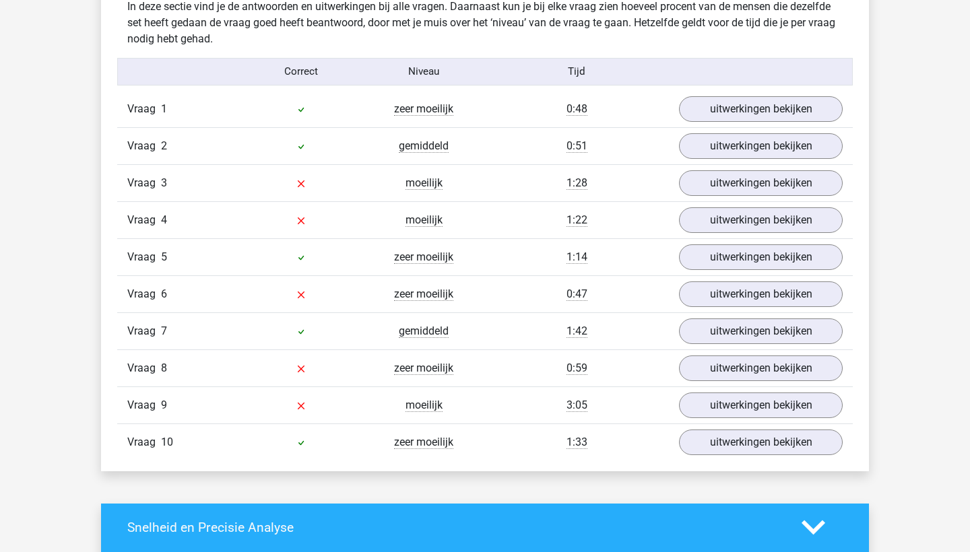
click at [518, 380] on div "Vraag 8 zeer moeilijk 0:59 uitwerkingen bekijken" at bounding box center [484, 367] width 735 height 37
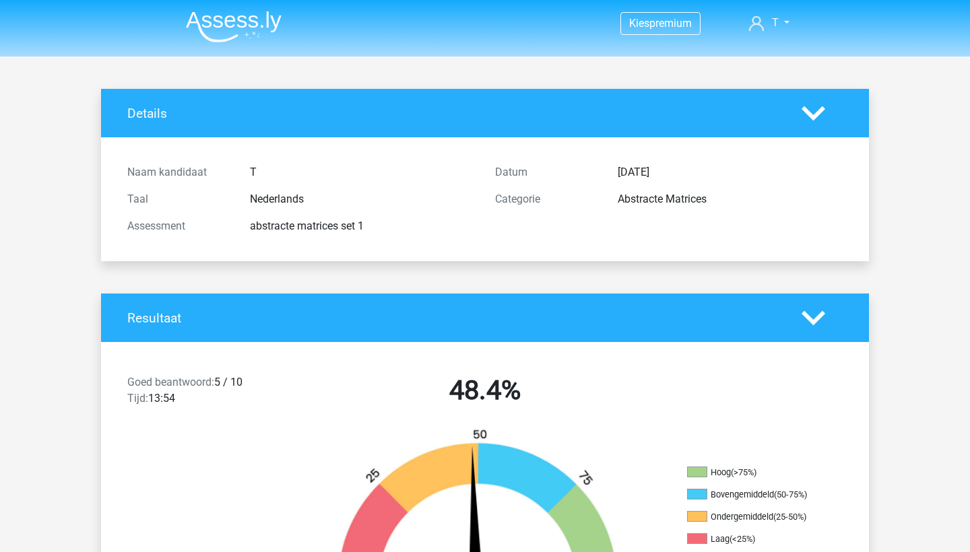
scroll to position [0, 0]
click at [240, 14] on img at bounding box center [234, 27] width 96 height 32
